Goal: Task Accomplishment & Management: Manage account settings

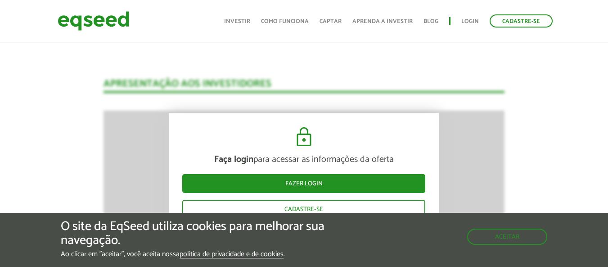
scroll to position [1160, 0]
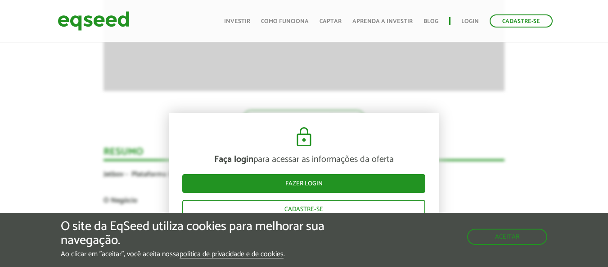
scroll to position [1610, 0]
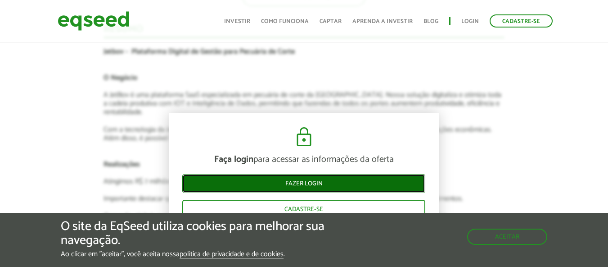
click at [338, 180] on link "Fazer login" at bounding box center [303, 183] width 243 height 19
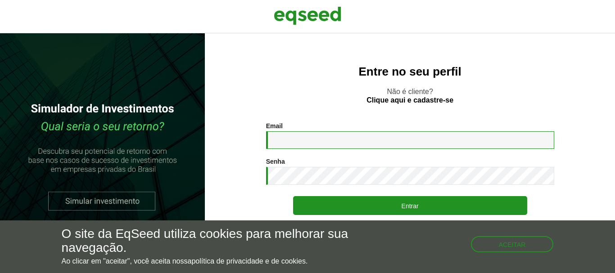
click at [395, 146] on input "Email *" at bounding box center [410, 141] width 288 height 18
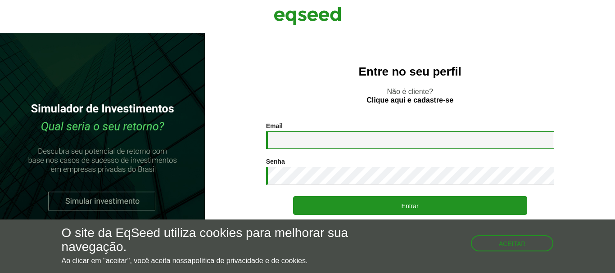
type input "**********"
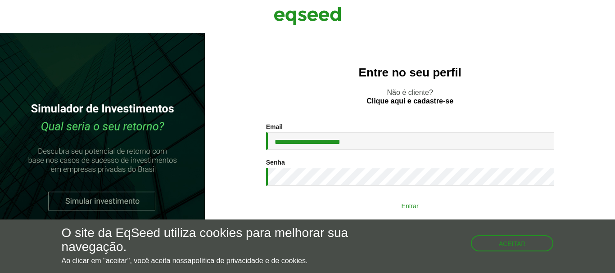
click at [421, 201] on button "Entrar" at bounding box center [410, 205] width 234 height 17
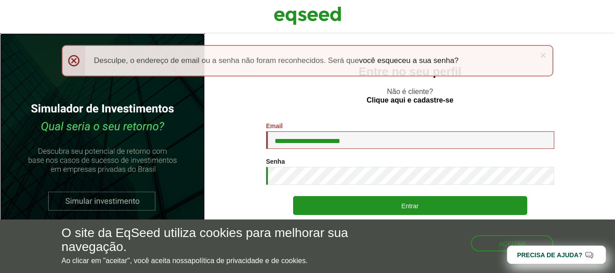
click at [179, 122] on link at bounding box center [102, 153] width 205 height 240
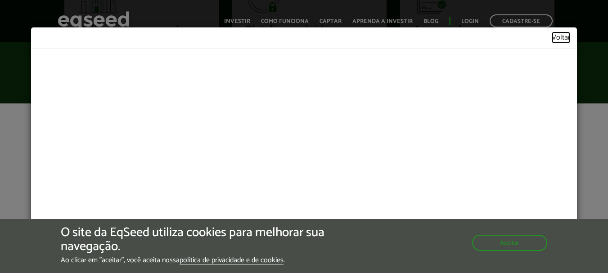
click at [554, 36] on link "Voltar" at bounding box center [561, 38] width 18 height 8
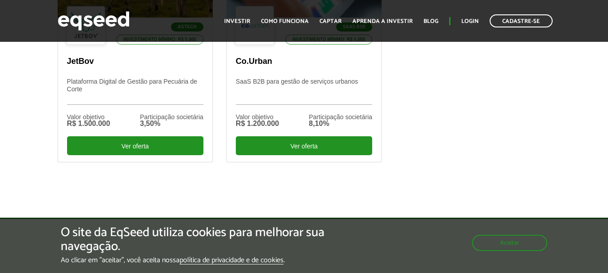
scroll to position [405, 0]
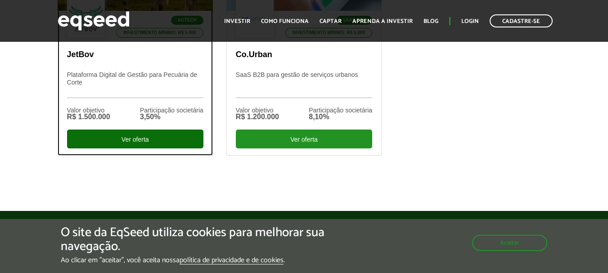
click at [170, 130] on div "Ver oferta" at bounding box center [135, 139] width 136 height 19
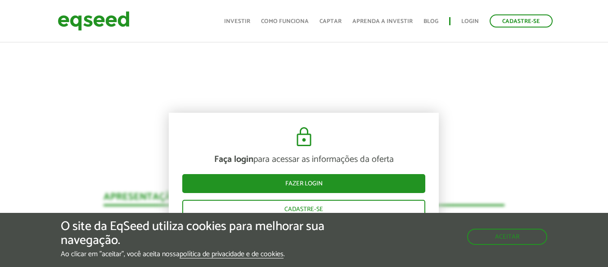
scroll to position [1025, 0]
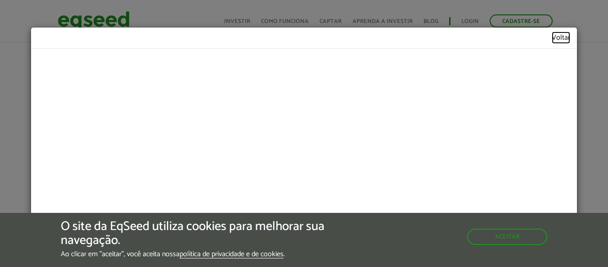
click at [560, 40] on link "Voltar" at bounding box center [561, 37] width 18 height 7
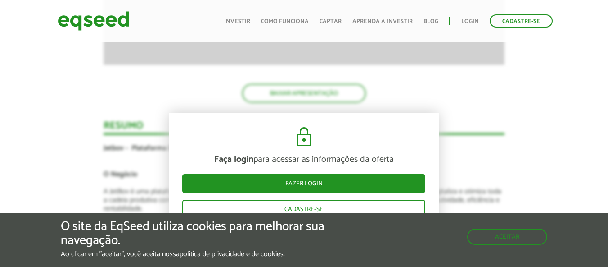
scroll to position [1520, 0]
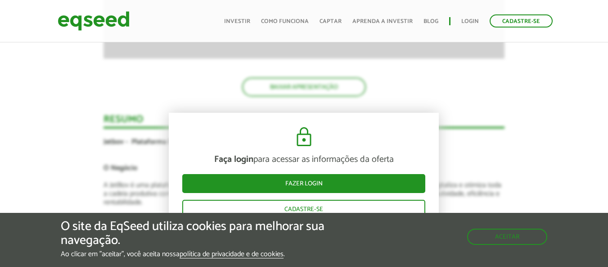
click at [527, 110] on div "Novidades Análise da Oferta 1 Faça login para acessar as informações da oferta …" at bounding box center [304, 116] width 622 height 1961
click at [482, 232] on button "Aceitar" at bounding box center [508, 235] width 78 height 14
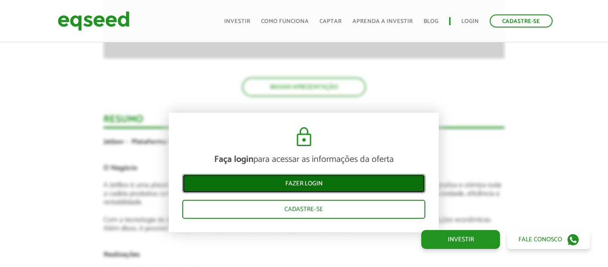
click at [340, 191] on link "Fazer login" at bounding box center [303, 183] width 243 height 19
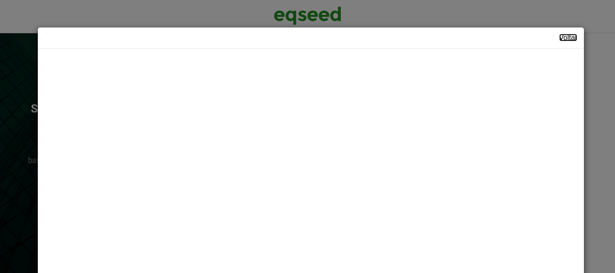
click at [563, 37] on link "Voltar" at bounding box center [568, 37] width 18 height 7
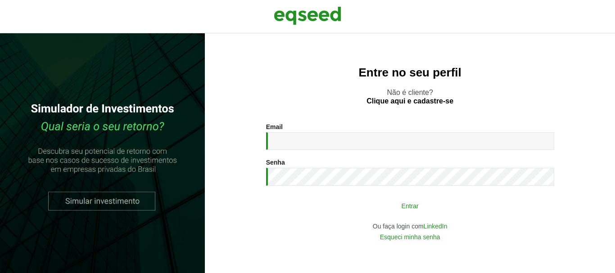
click at [368, 207] on button "Entrar" at bounding box center [410, 205] width 234 height 17
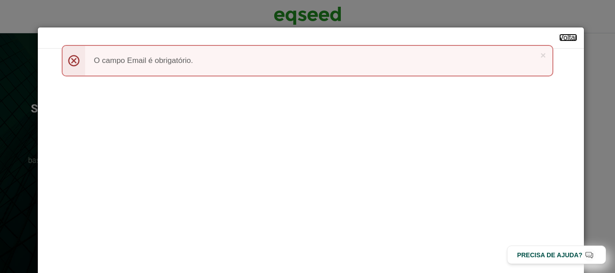
click at [559, 41] on link "Voltar" at bounding box center [568, 37] width 18 height 7
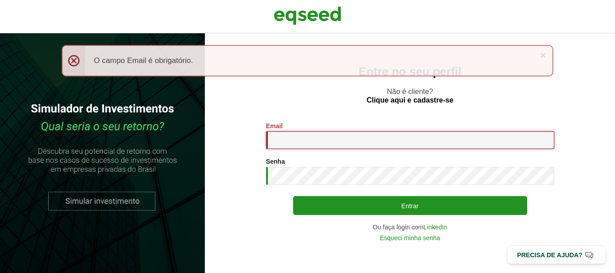
click at [383, 132] on input "Email *" at bounding box center [410, 141] width 288 height 18
type input "**********"
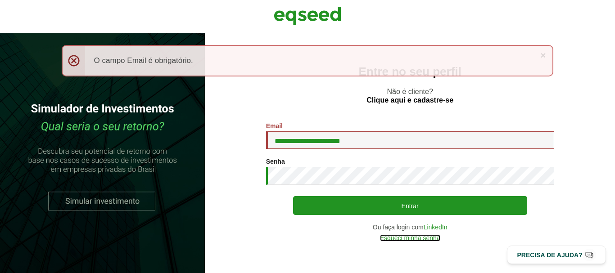
click at [414, 237] on link "Esqueci minha senha" at bounding box center [410, 238] width 60 height 6
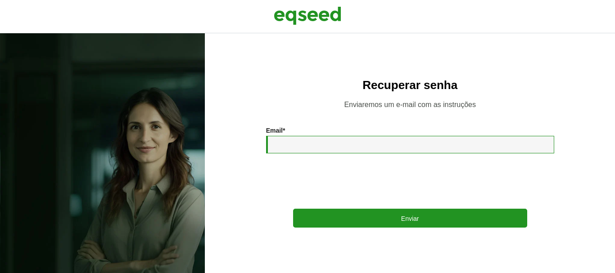
click at [309, 141] on input "Email *" at bounding box center [410, 145] width 288 height 18
type input "**********"
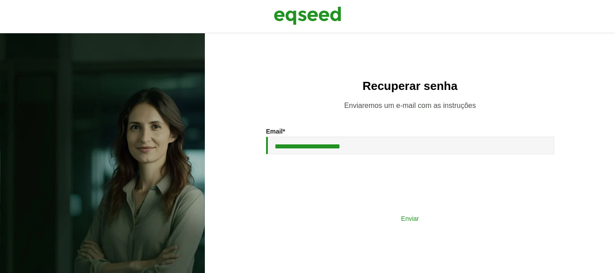
click at [383, 218] on button "Enviar" at bounding box center [410, 218] width 234 height 17
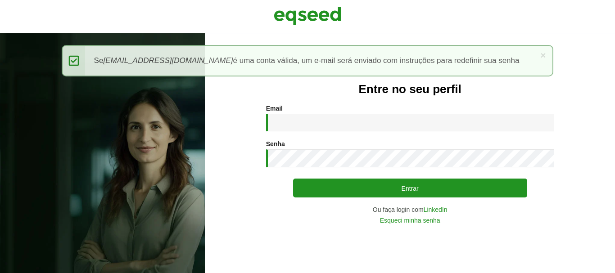
click at [536, 19] on div at bounding box center [307, 16] width 615 height 33
click at [544, 59] on link "×" at bounding box center [542, 54] width 5 height 9
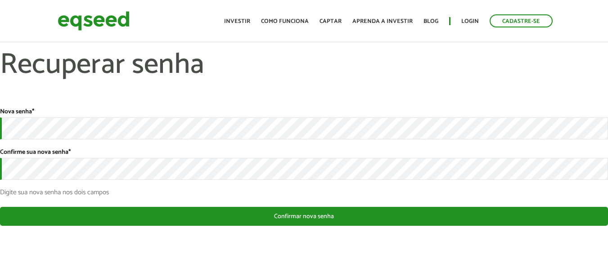
click at [214, 183] on div "Nova senha * Confirme sua nova senha * Digite sua nova senha nos dois campos" at bounding box center [304, 152] width 608 height 88
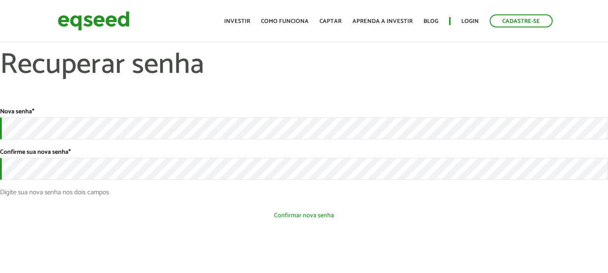
click at [291, 221] on button "Confirmar nova senha" at bounding box center [304, 215] width 608 height 17
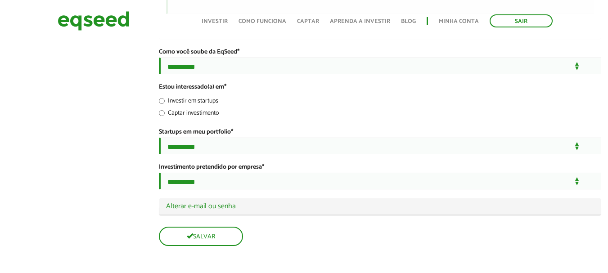
scroll to position [1675, 0]
type input "**********"
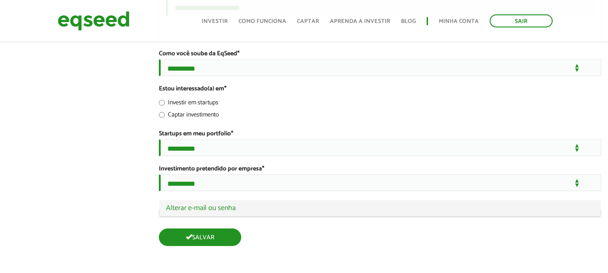
click at [203, 234] on button "Salvar" at bounding box center [200, 238] width 82 height 18
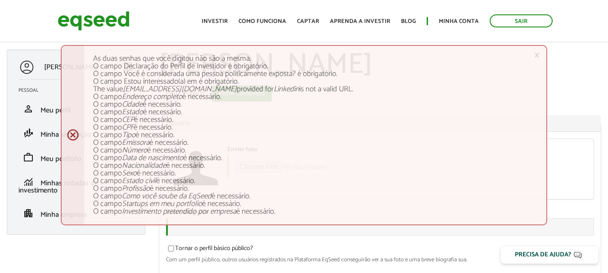
click at [561, 76] on h1 "[PERSON_NAME]" at bounding box center [380, 66] width 443 height 32
click at [533, 55] on div "× Menssagem de erro As duas senhas que você digitou não são a mesma. O campo De…" at bounding box center [304, 135] width 487 height 181
click at [538, 55] on link "×" at bounding box center [537, 54] width 5 height 9
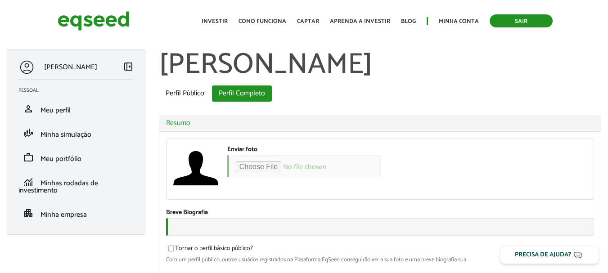
click at [525, 21] on link "Sair" at bounding box center [521, 20] width 63 height 13
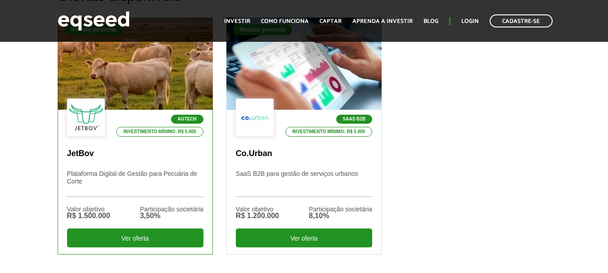
scroll to position [360, 0]
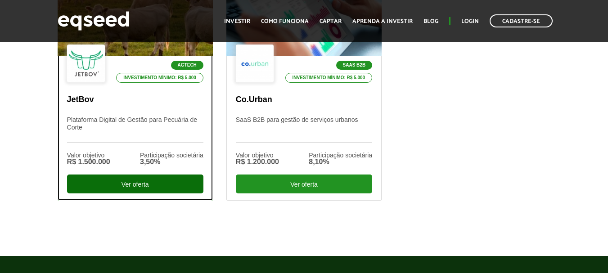
click at [182, 182] on div "Ver oferta" at bounding box center [135, 184] width 136 height 19
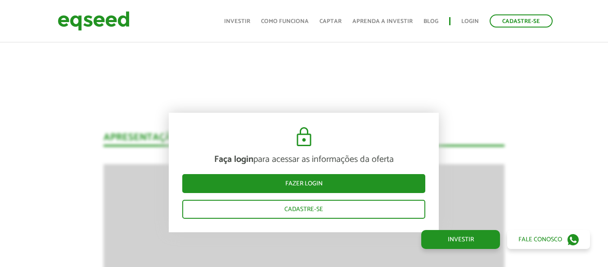
scroll to position [1115, 0]
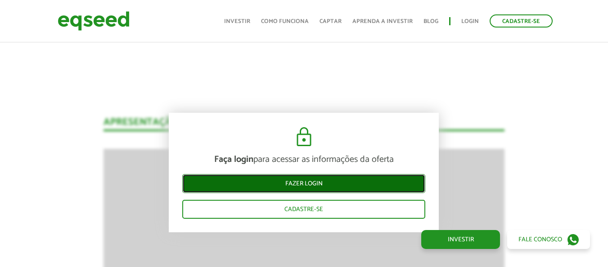
click at [298, 186] on link "Fazer login" at bounding box center [303, 183] width 243 height 19
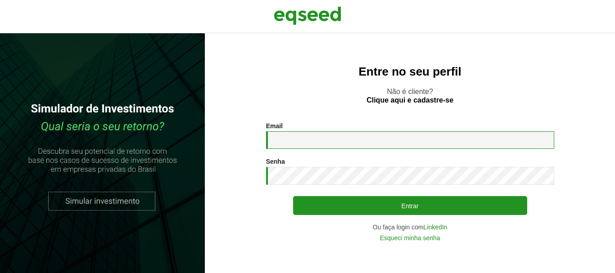
type input "**********"
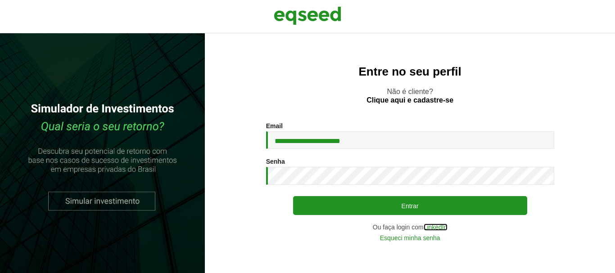
click at [440, 225] on link "LinkedIn" at bounding box center [436, 227] width 24 height 6
